Goal: Obtain resource: Download file/media

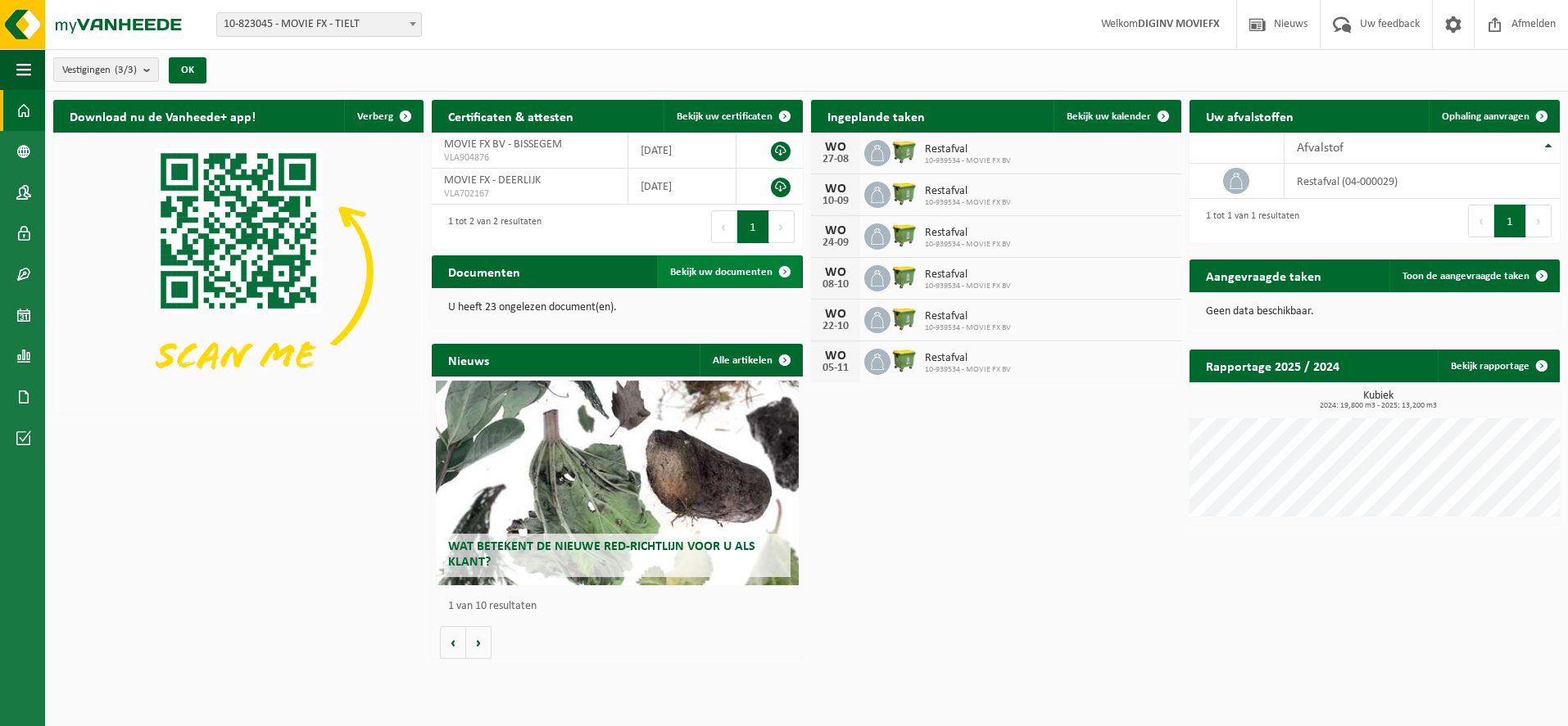
click at [735, 274] on span "Bekijk uw documenten" at bounding box center [721, 272] width 102 height 10
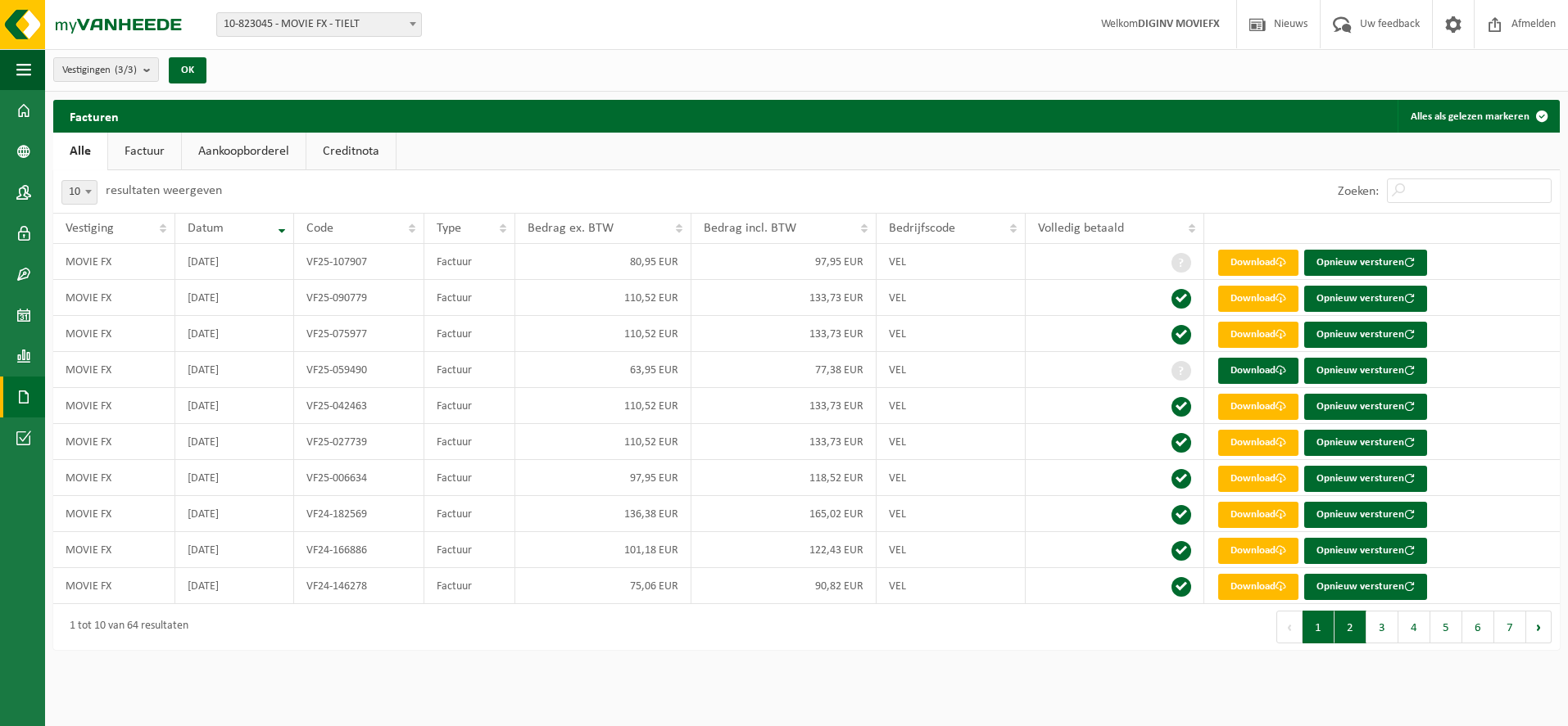
click at [1344, 635] on button "2" at bounding box center [1351, 627] width 32 height 33
click at [1380, 634] on button "3" at bounding box center [1382, 627] width 32 height 33
click at [1317, 629] on button "1" at bounding box center [1318, 627] width 32 height 33
click at [1232, 367] on link "Download" at bounding box center [1258, 371] width 80 height 26
